Goal: Task Accomplishment & Management: Use online tool/utility

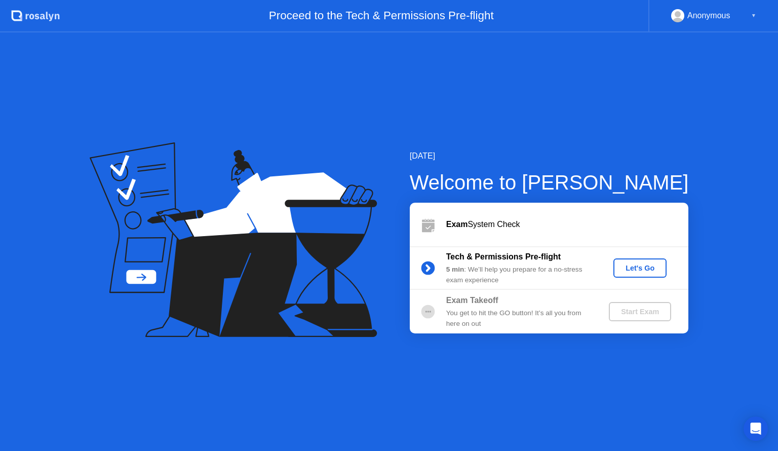
click at [640, 270] on div "Let's Go" at bounding box center [640, 268] width 45 height 8
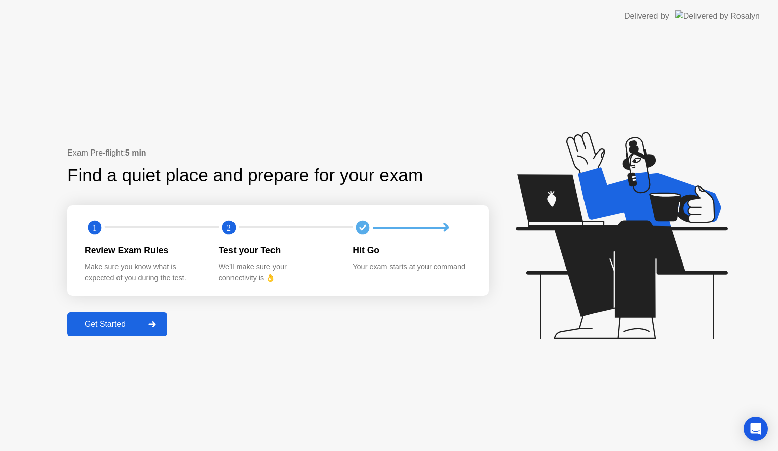
click at [118, 321] on div "Get Started" at bounding box center [104, 324] width 69 height 9
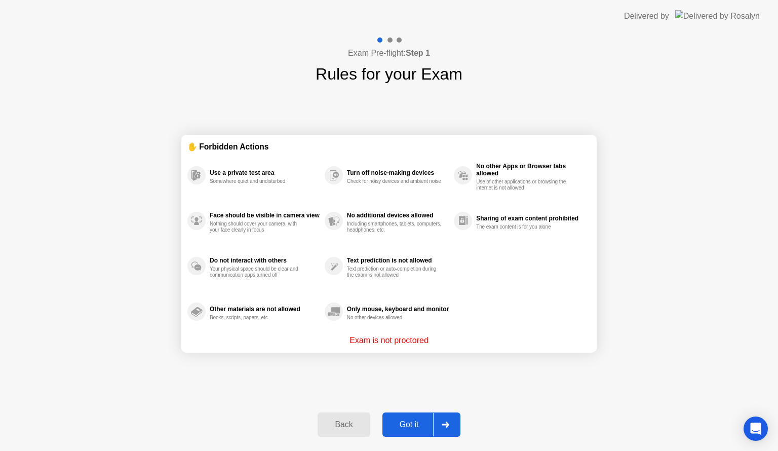
click at [422, 424] on div "Got it" at bounding box center [410, 424] width 48 height 9
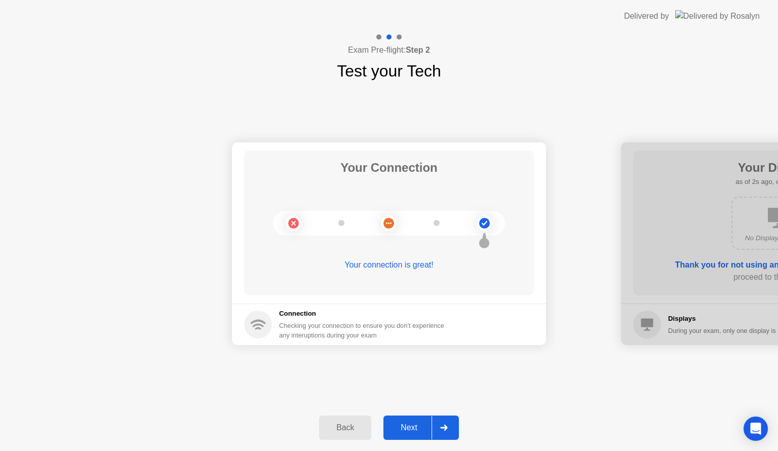
click at [414, 424] on div "Next" at bounding box center [409, 427] width 45 height 9
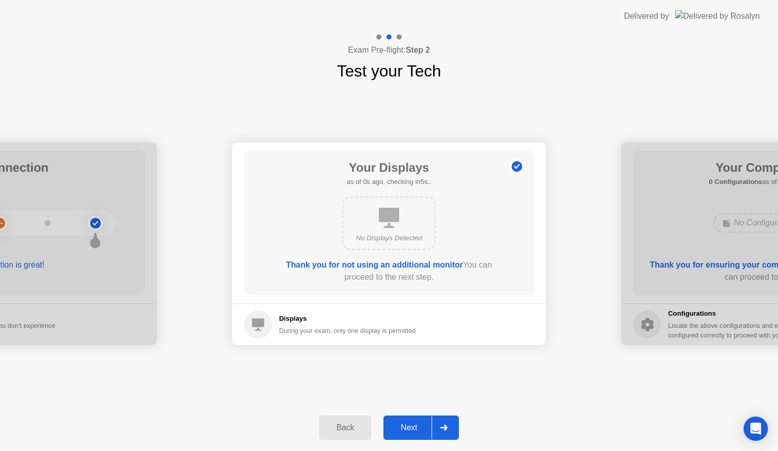
click at [415, 428] on div "Next" at bounding box center [409, 427] width 45 height 9
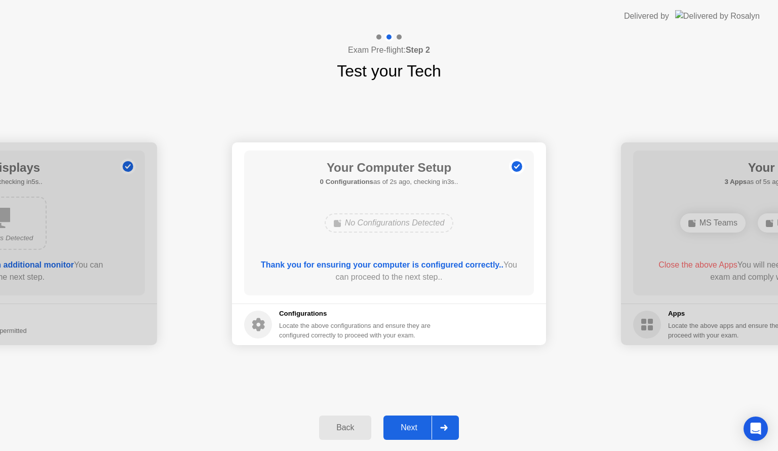
click at [418, 428] on div "Next" at bounding box center [409, 427] width 45 height 9
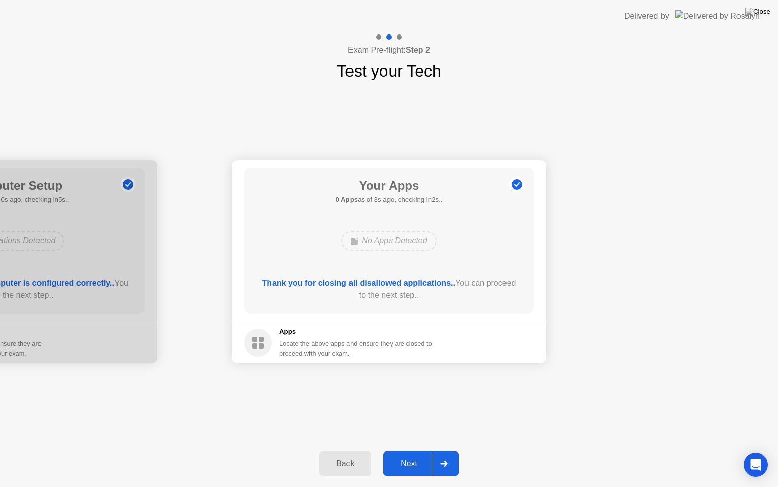
click at [417, 451] on div "Next" at bounding box center [409, 463] width 45 height 9
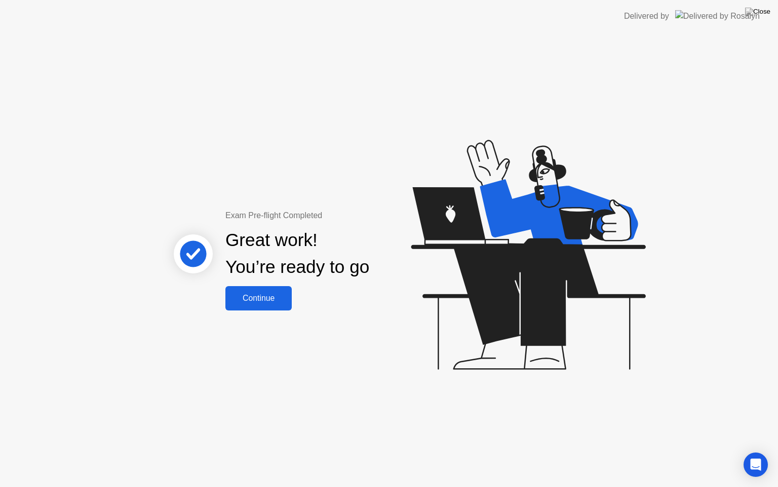
click at [267, 305] on button "Continue" at bounding box center [259, 298] width 66 height 24
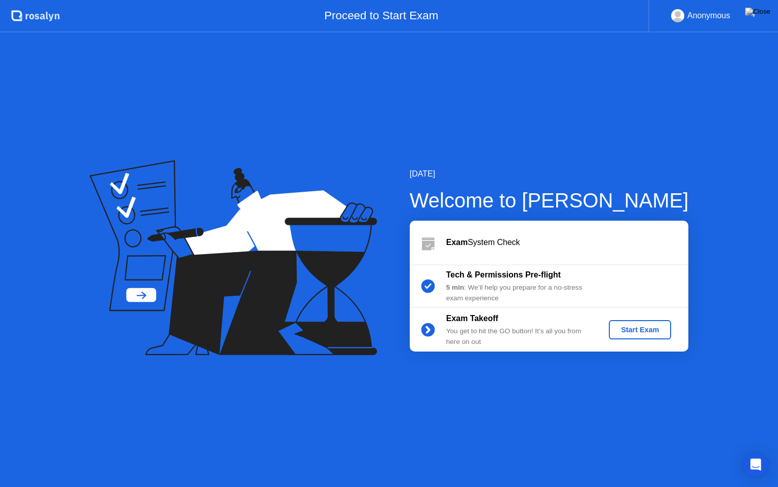
click at [637, 325] on div "Start Exam" at bounding box center [640, 329] width 54 height 8
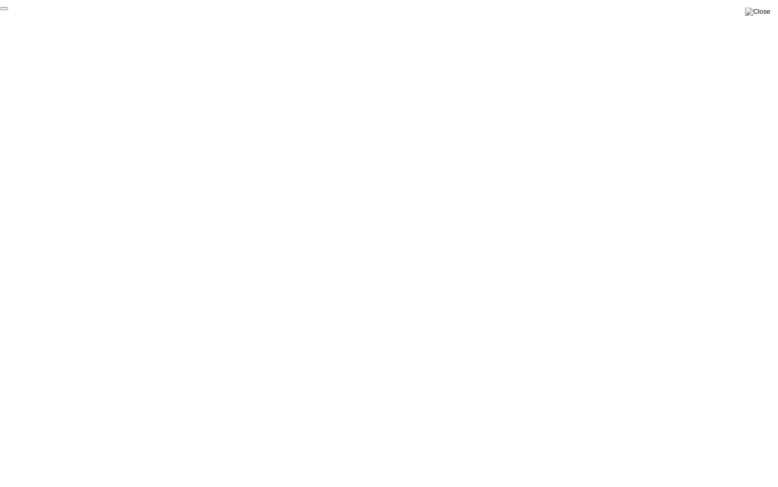
click div "End Proctoring Session"
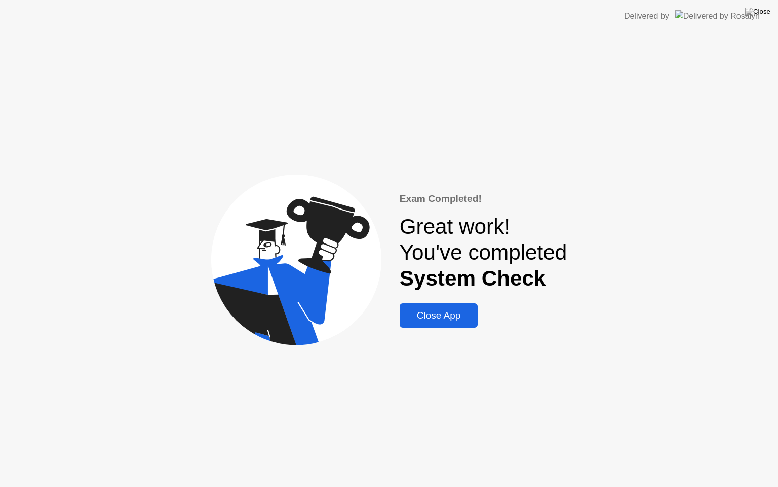
click at [450, 319] on div "Close App" at bounding box center [439, 315] width 72 height 11
